Goal: Task Accomplishment & Management: Manage account settings

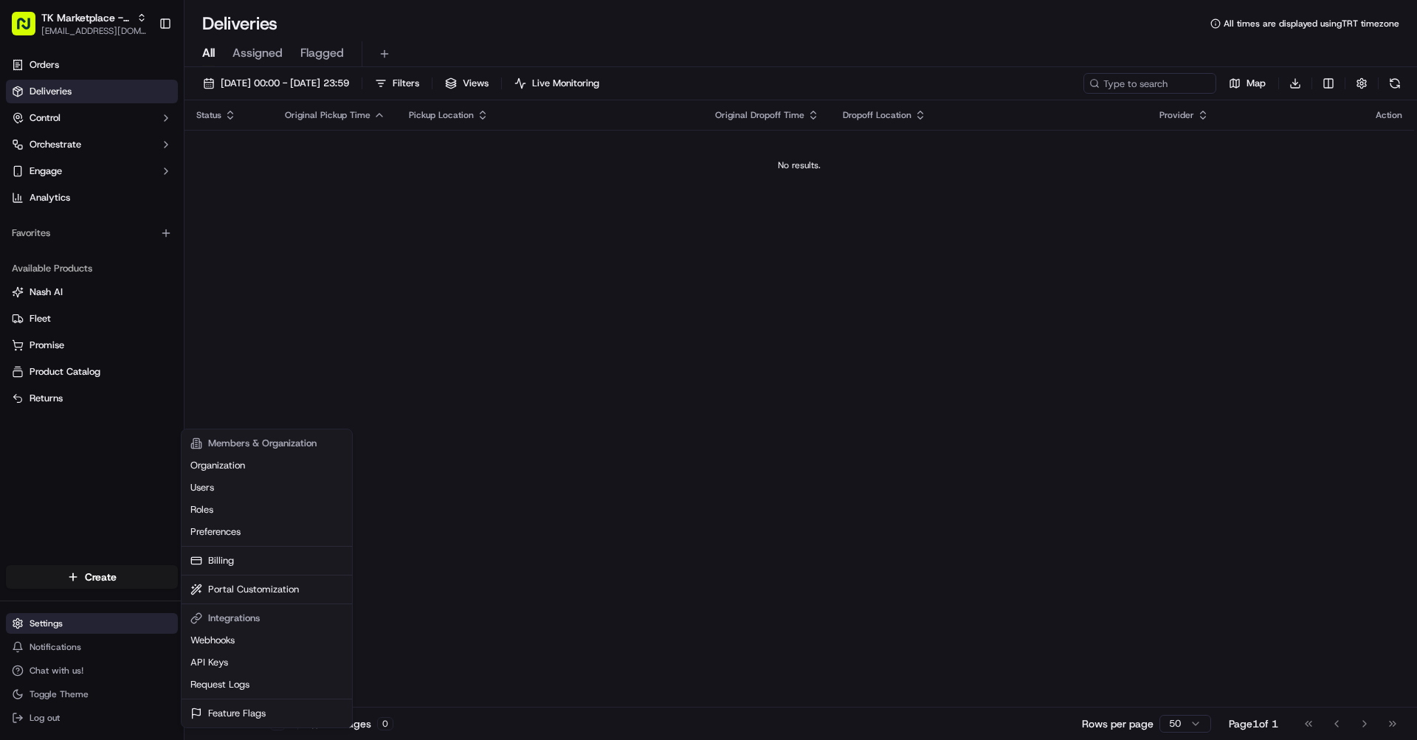
click at [58, 629] on html "TK Marketplace - TKD [EMAIL_ADDRESS][DOMAIN_NAME] Toggle Sidebar Orders Deliver…" at bounding box center [708, 370] width 1417 height 740
click at [231, 469] on link "Organization" at bounding box center [267, 466] width 165 height 22
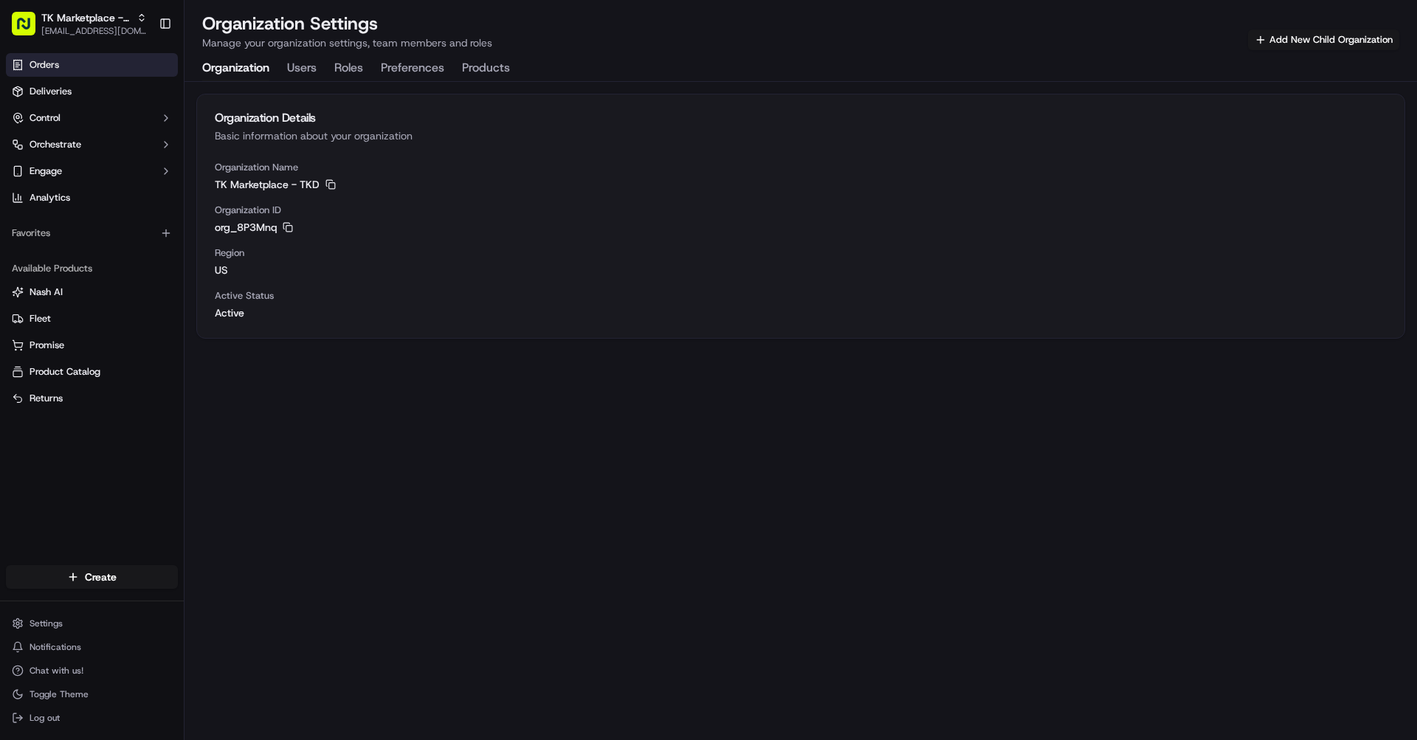
click at [85, 64] on link "Orders" at bounding box center [92, 65] width 172 height 24
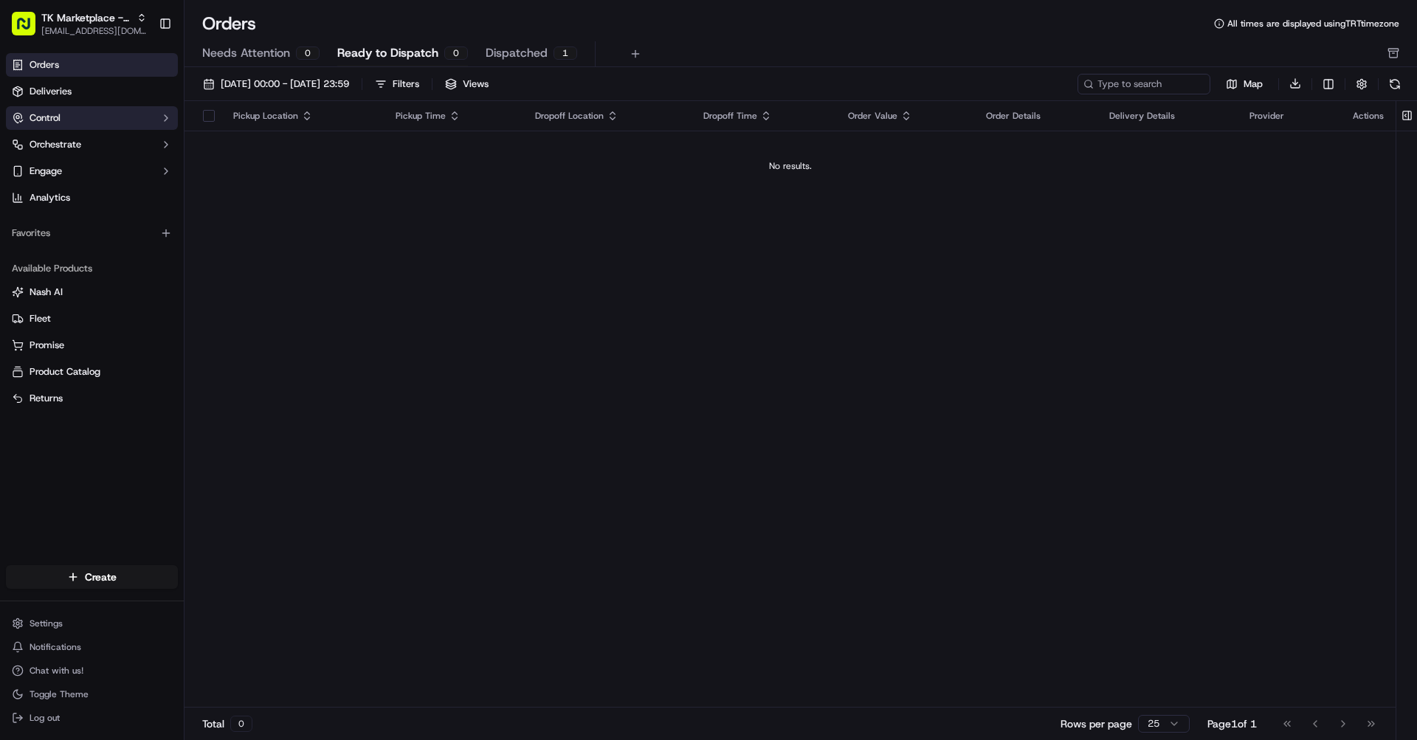
click at [87, 123] on button "Control" at bounding box center [92, 118] width 172 height 24
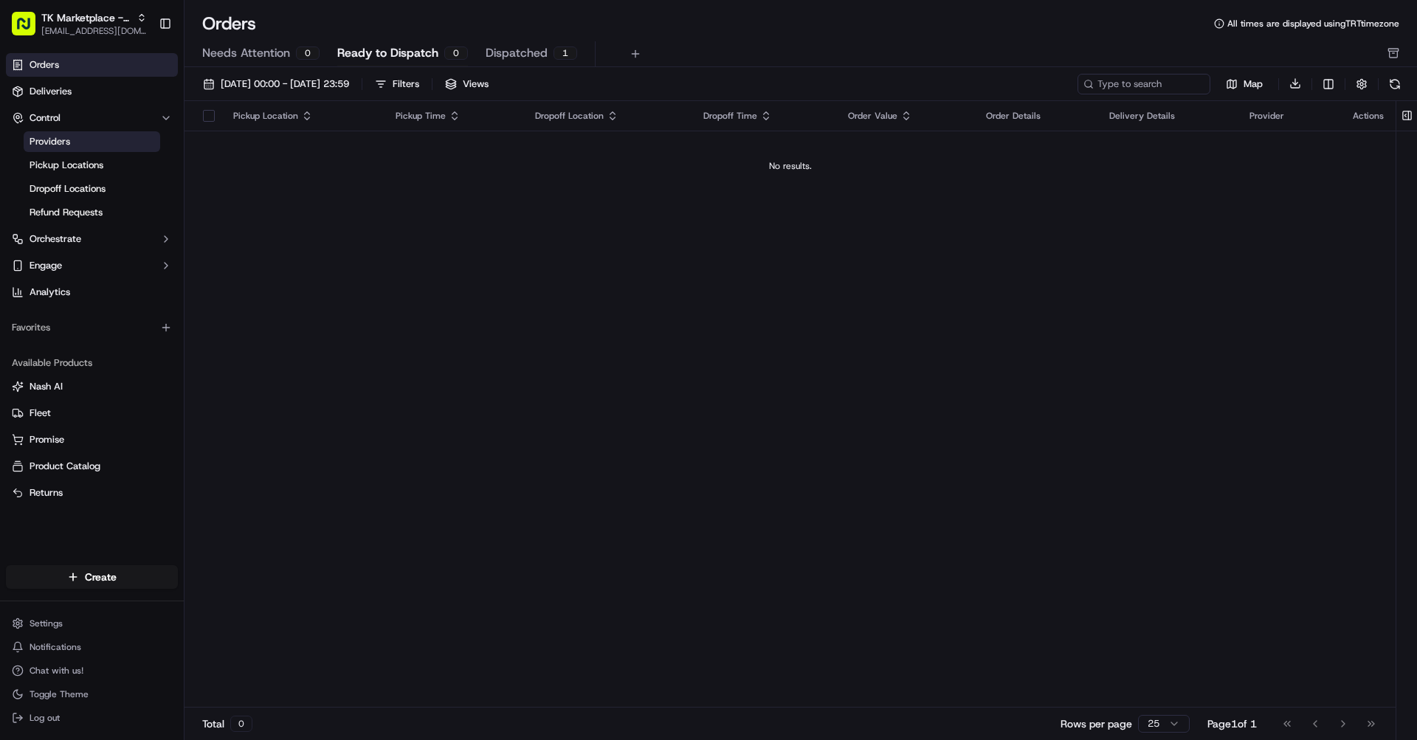
click at [90, 139] on link "Providers" at bounding box center [92, 141] width 137 height 21
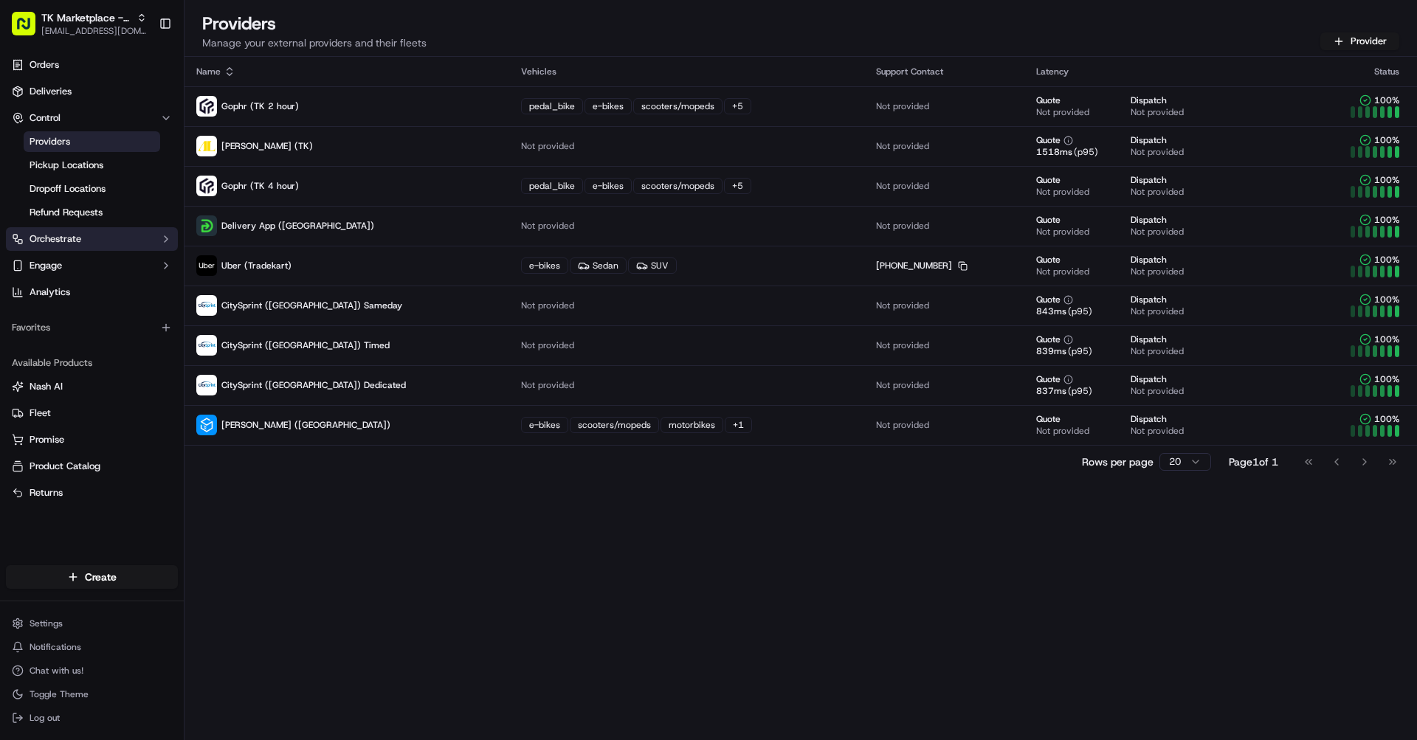
click at [127, 238] on button "Orchestrate" at bounding box center [92, 239] width 172 height 24
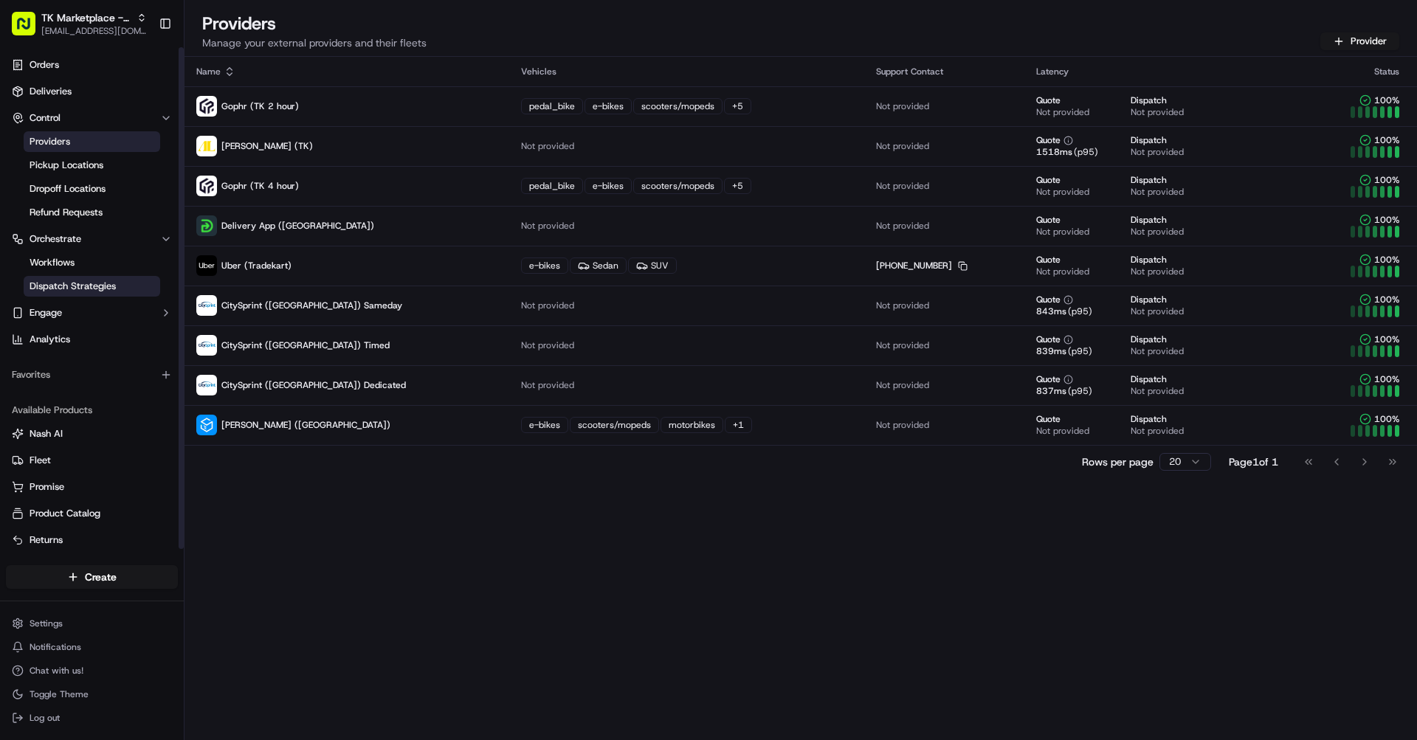
click at [114, 286] on span "Dispatch Strategies" at bounding box center [73, 286] width 86 height 13
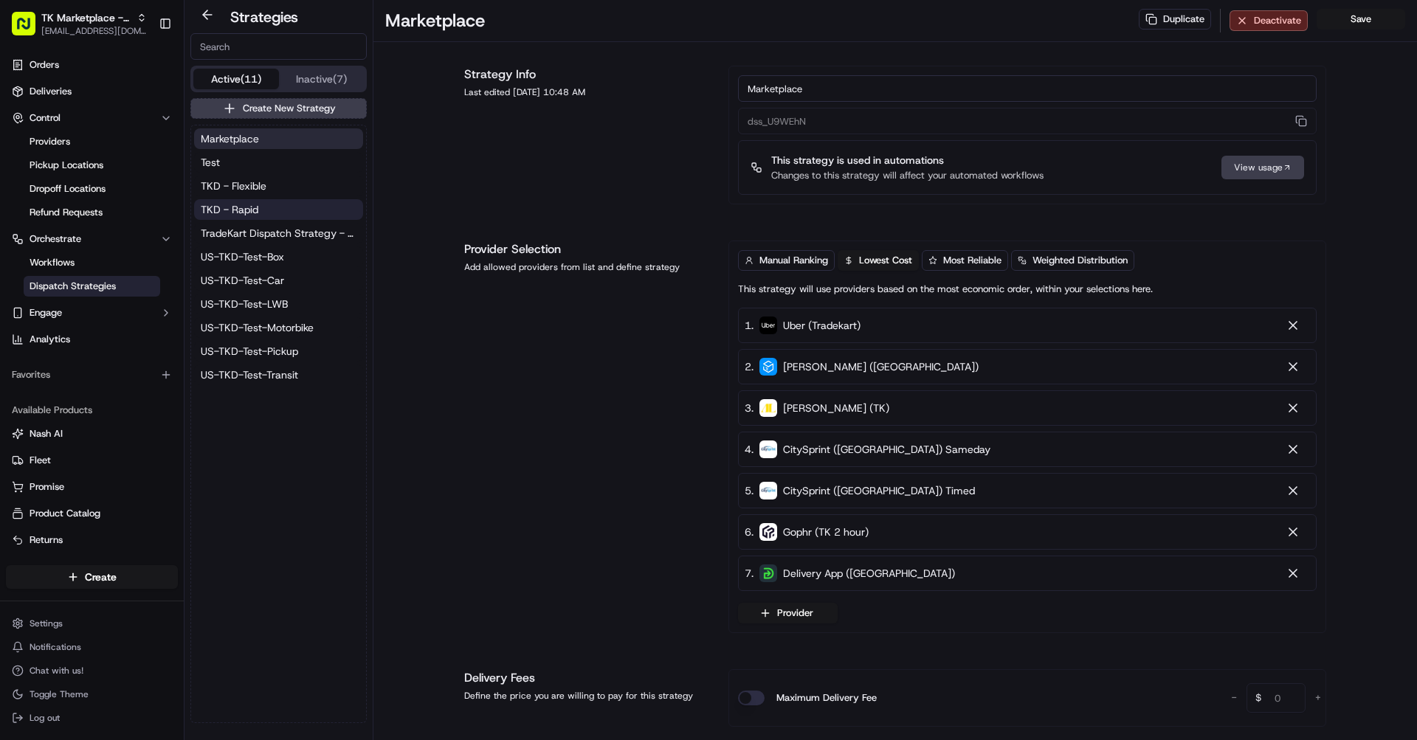
click at [245, 213] on span "TKD - Rapid" at bounding box center [230, 209] width 58 height 15
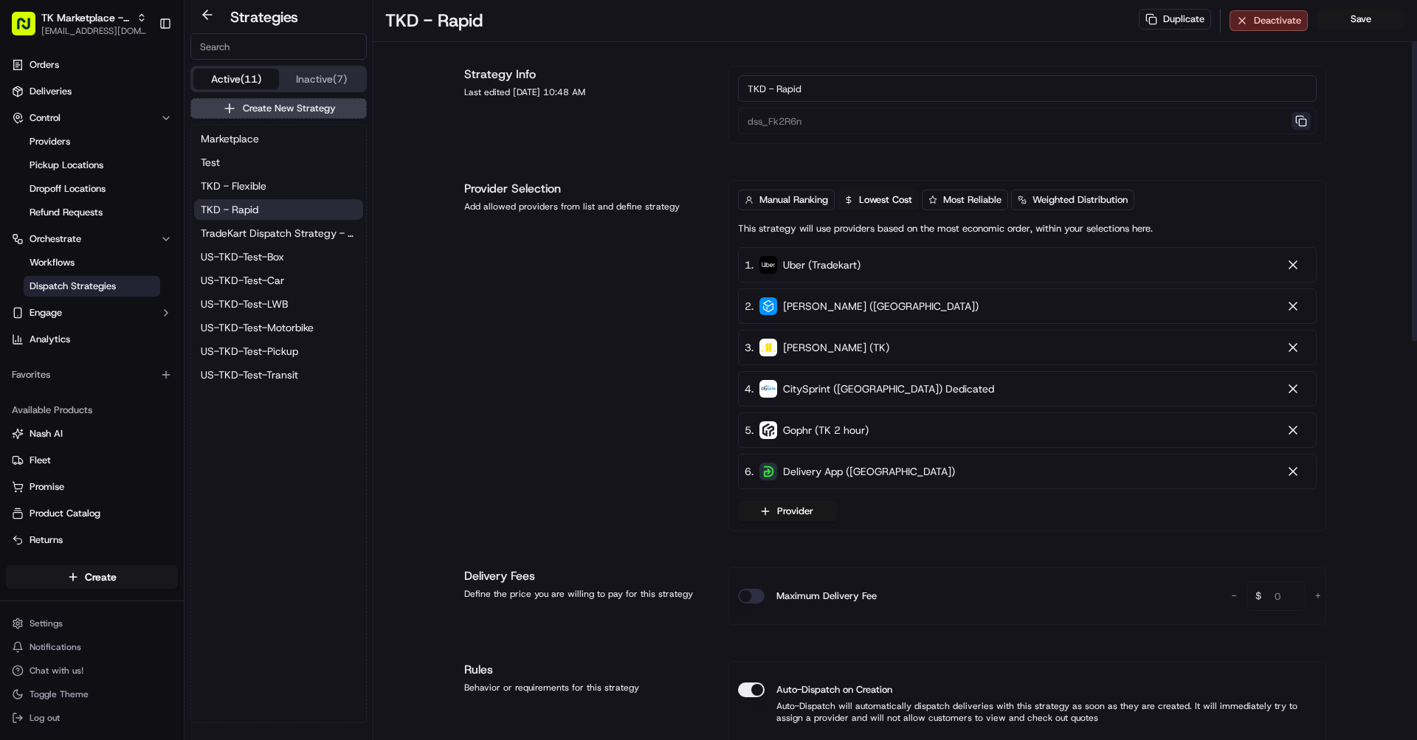
click at [1300, 117] on button "button" at bounding box center [1301, 121] width 19 height 18
